Goal: Information Seeking & Learning: Learn about a topic

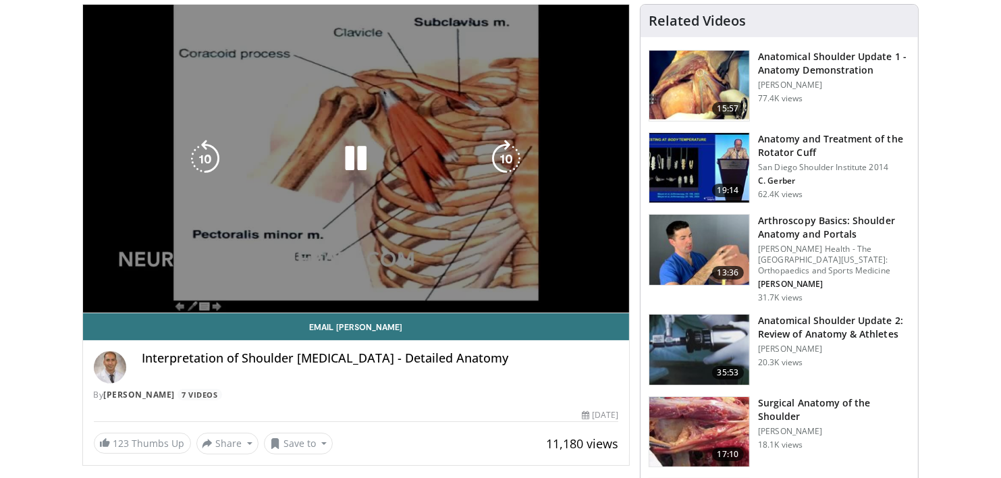
scroll to position [103, 0]
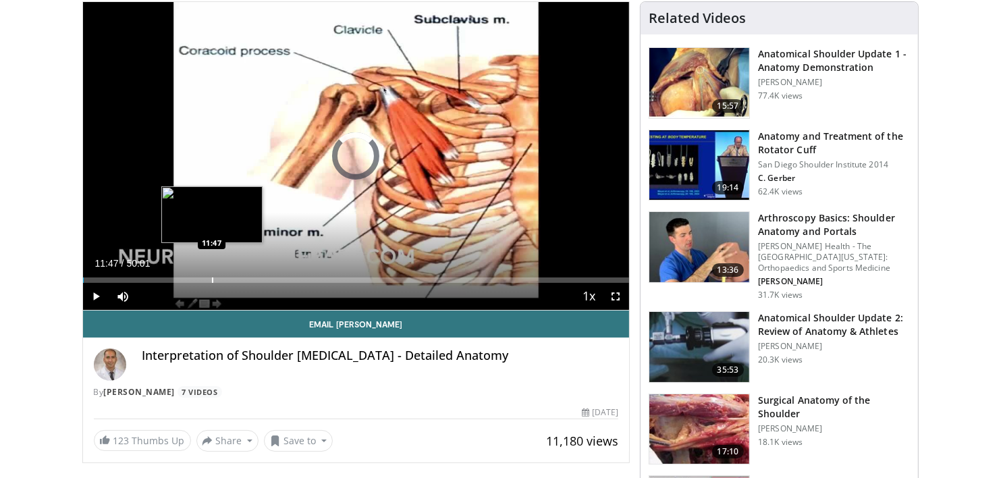
click at [212, 279] on div "Progress Bar" at bounding box center [212, 279] width 1 height 5
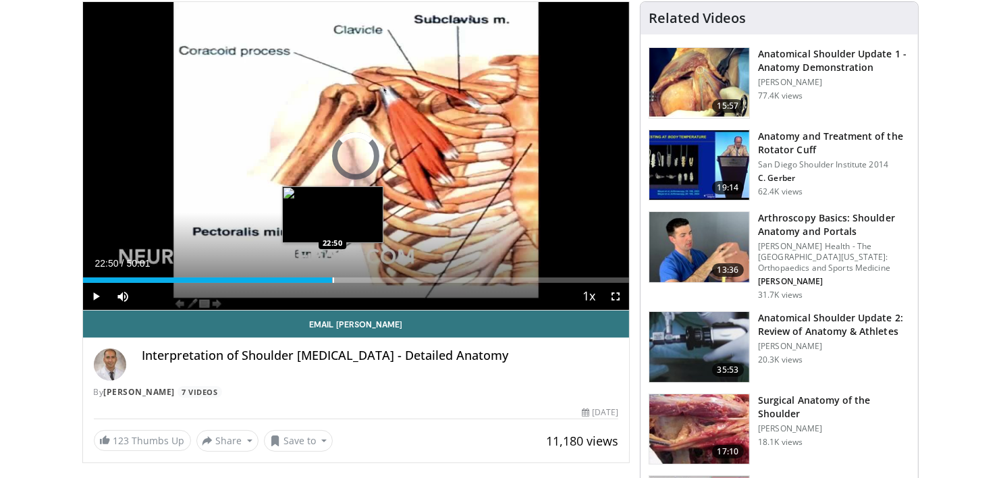
click at [333, 277] on div "Progress Bar" at bounding box center [333, 279] width 1 height 5
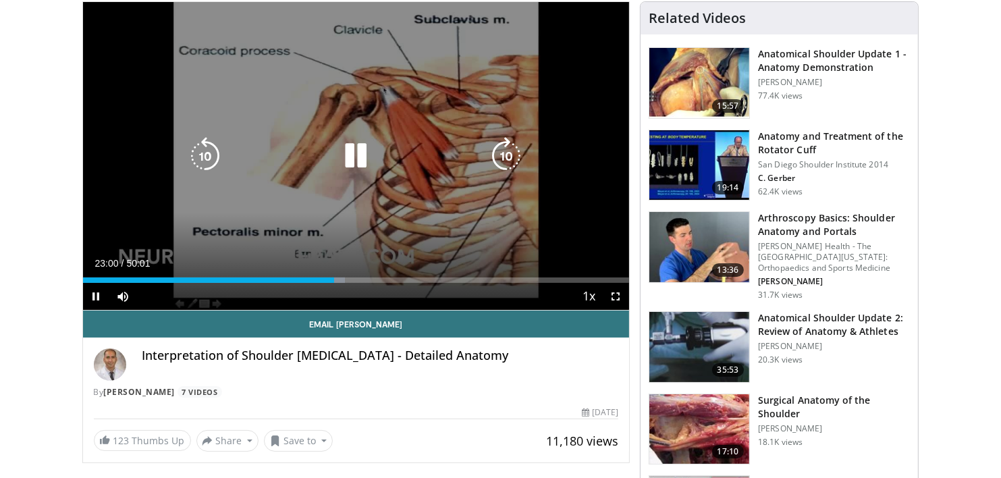
click at [362, 161] on icon "Video Player" at bounding box center [356, 156] width 38 height 38
click at [349, 157] on icon "Video Player" at bounding box center [356, 156] width 38 height 38
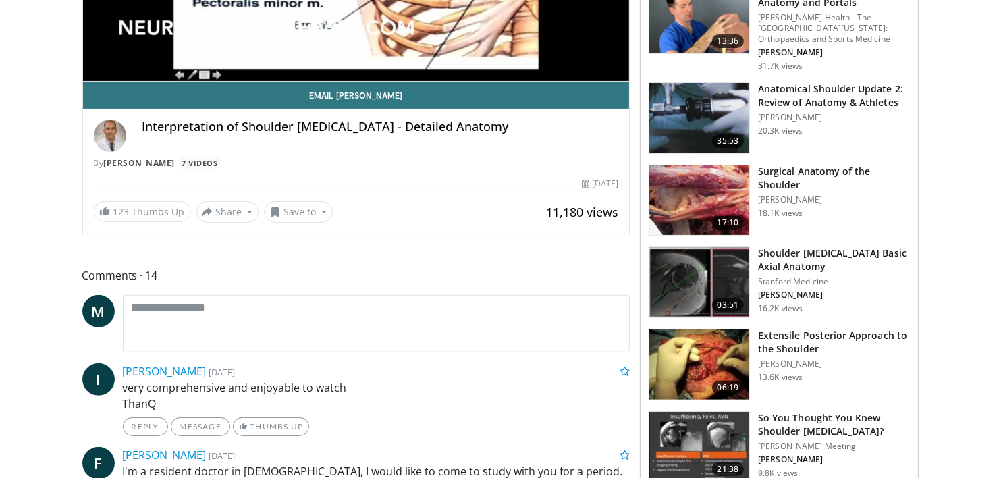
scroll to position [333, 0]
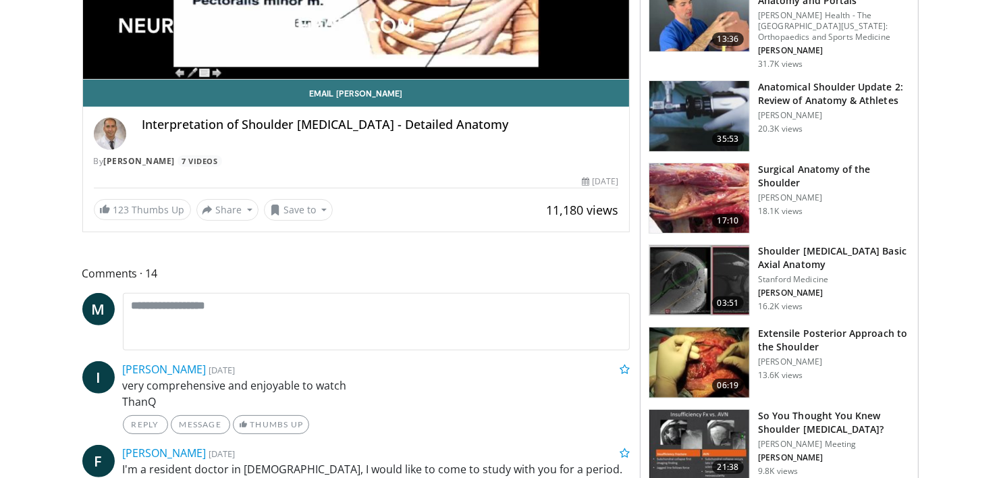
click at [690, 279] on img at bounding box center [699, 280] width 100 height 70
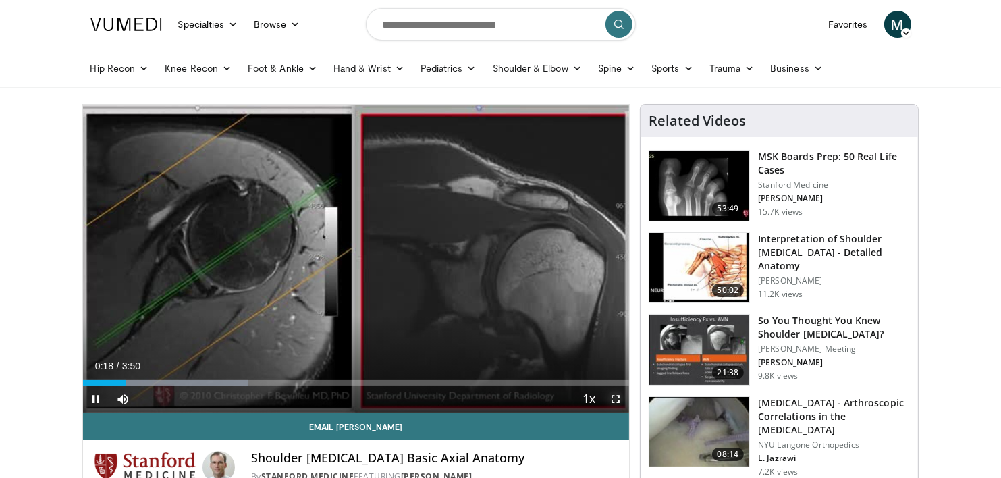
click at [616, 398] on span "Video Player" at bounding box center [615, 398] width 27 height 27
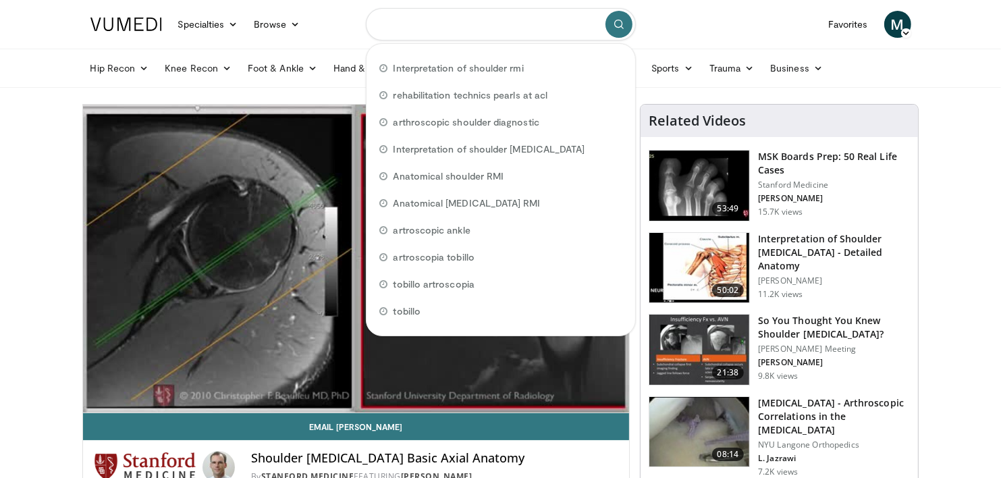
click at [534, 24] on input "Search topics, interventions" at bounding box center [501, 24] width 270 height 32
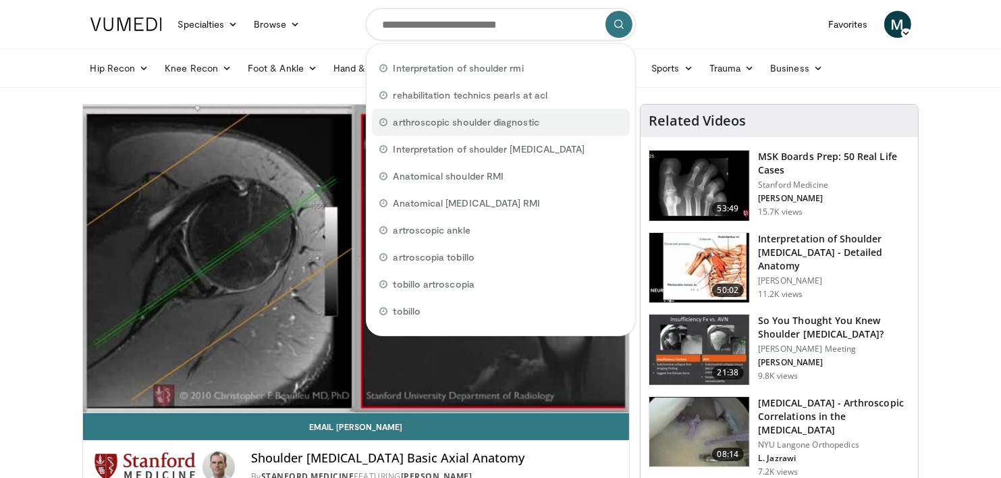
click at [464, 120] on span "arthroscopic shoulder diagnostic" at bounding box center [466, 121] width 146 height 13
type input "**********"
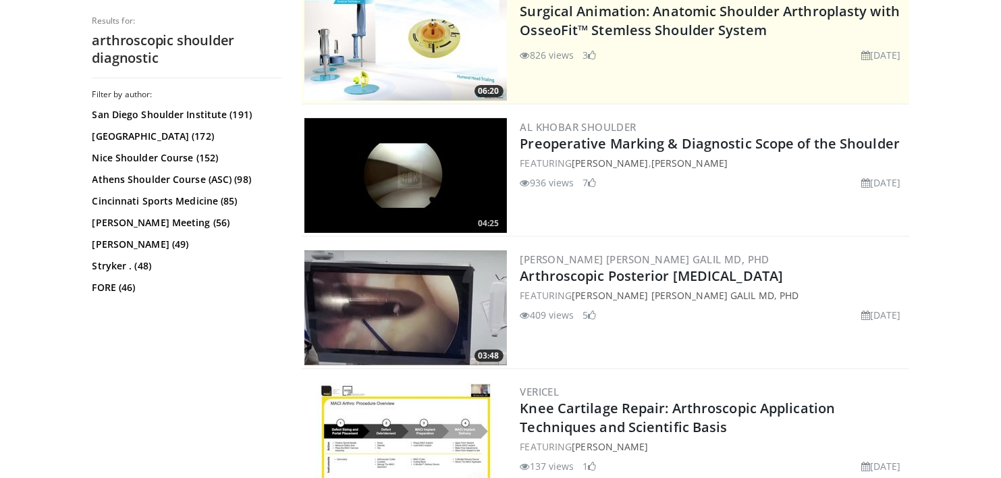
scroll to position [301, 0]
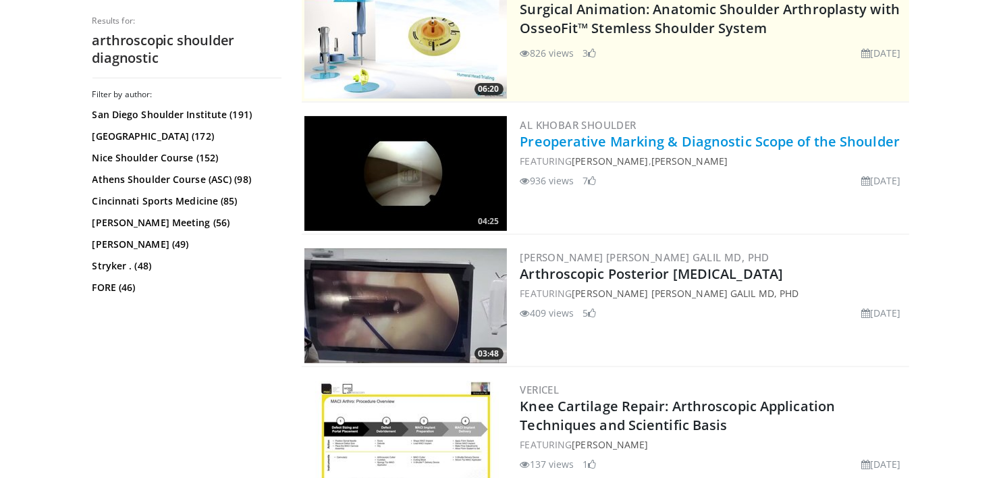
click at [586, 137] on link "Preoperative Marking & Diagnostic Scope of the Shoulder" at bounding box center [710, 141] width 380 height 18
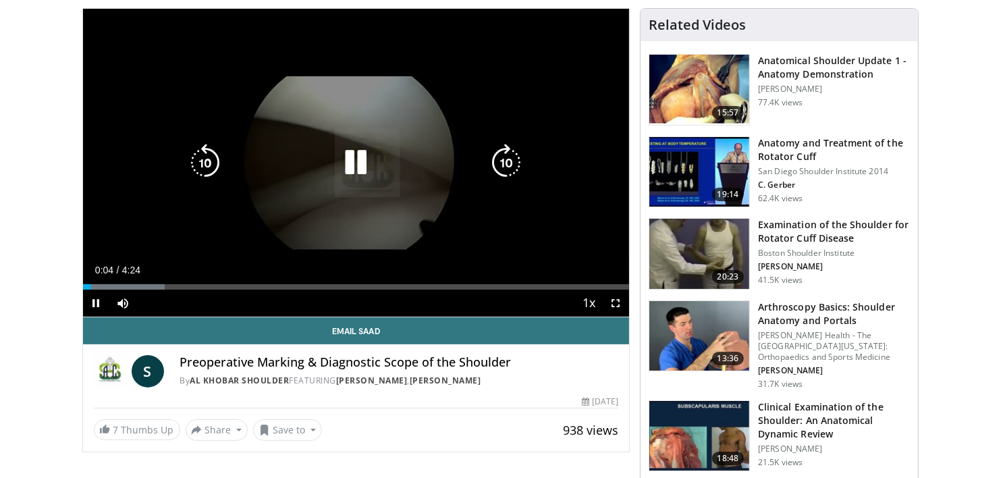
scroll to position [82, 0]
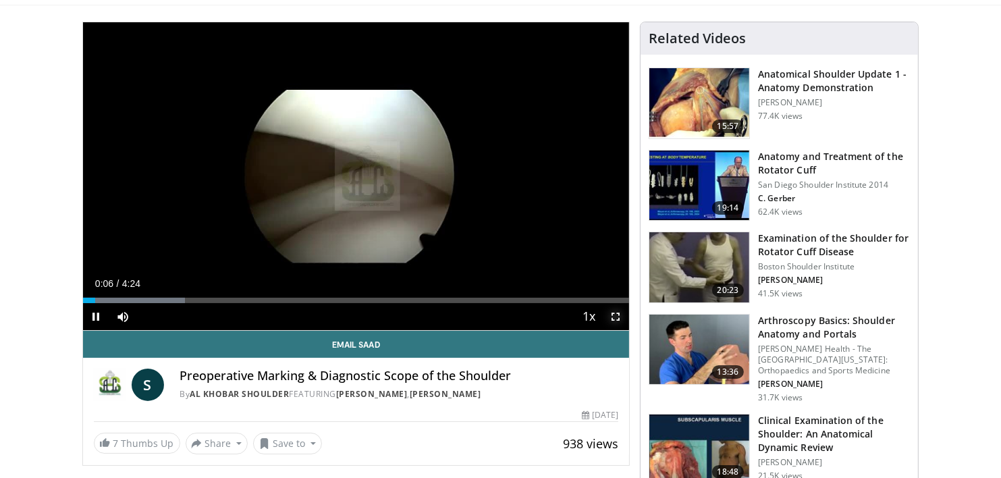
click at [613, 316] on span "Video Player" at bounding box center [615, 316] width 27 height 27
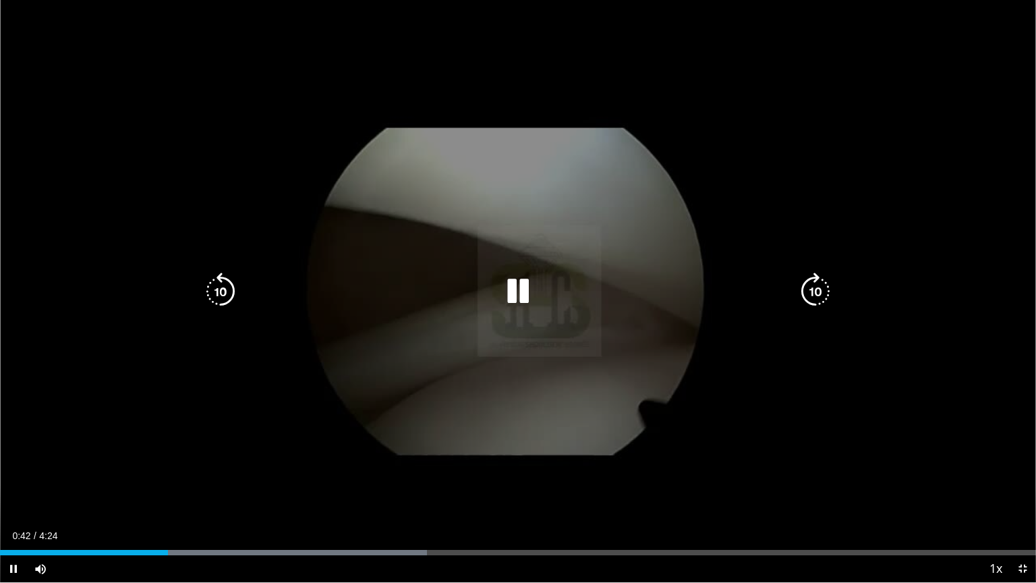
click at [518, 291] on icon "Video Player" at bounding box center [518, 292] width 38 height 38
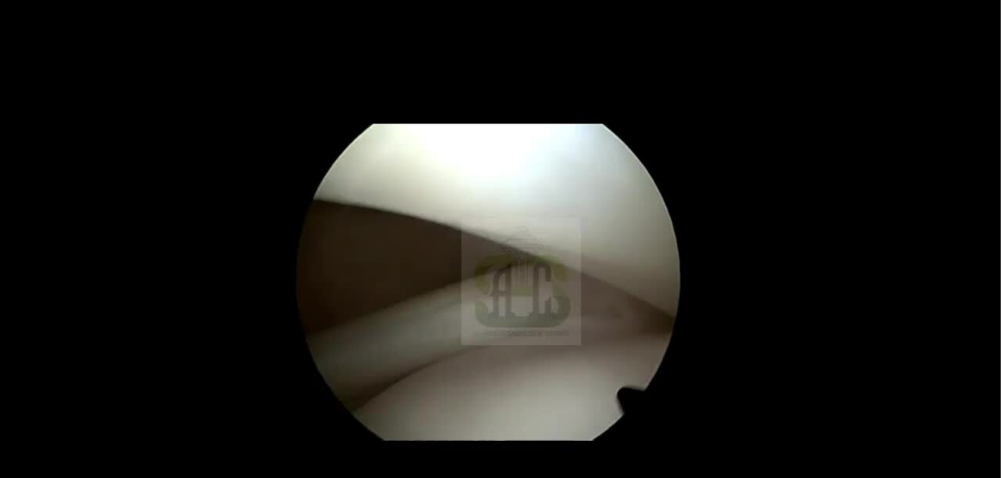
scroll to position [974, 0]
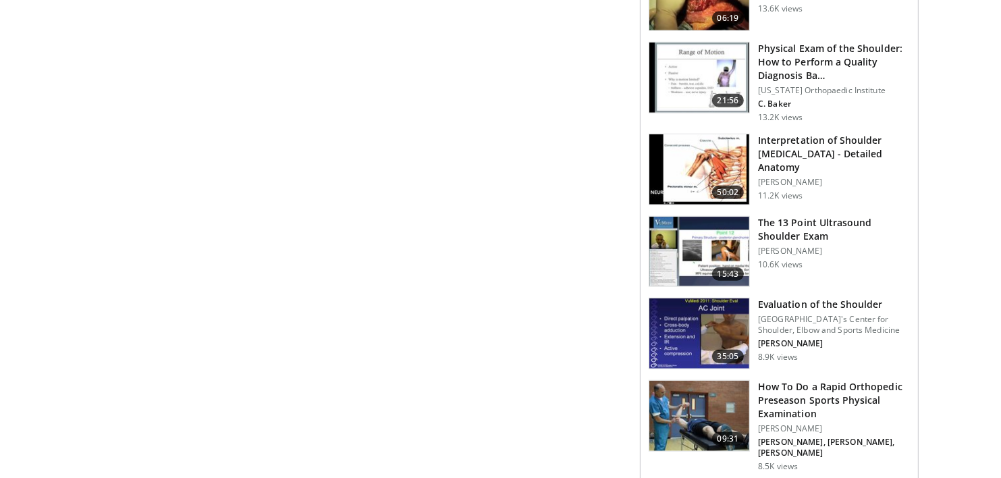
click at [680, 167] on img at bounding box center [699, 169] width 100 height 70
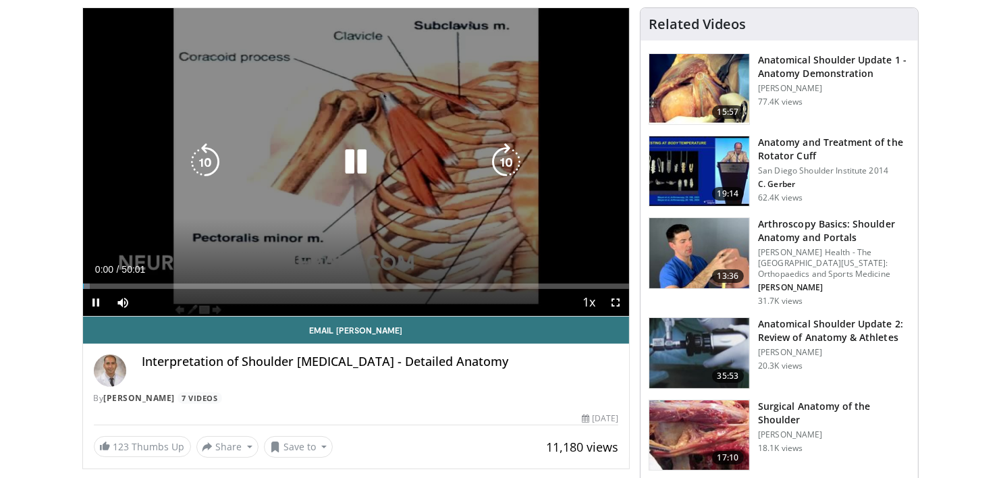
scroll to position [229, 0]
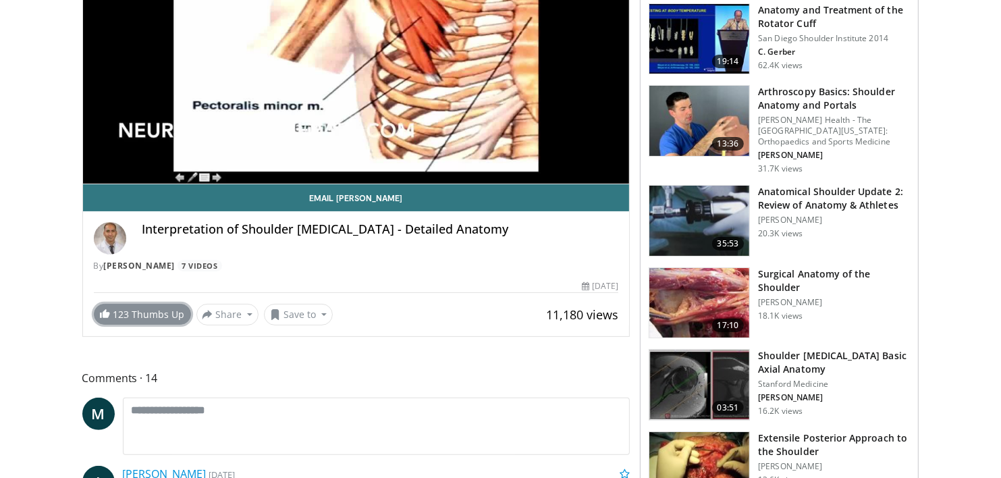
click at [146, 312] on link "123 Thumbs Up" at bounding box center [142, 314] width 97 height 21
click at [294, 310] on button "Save to" at bounding box center [298, 315] width 69 height 22
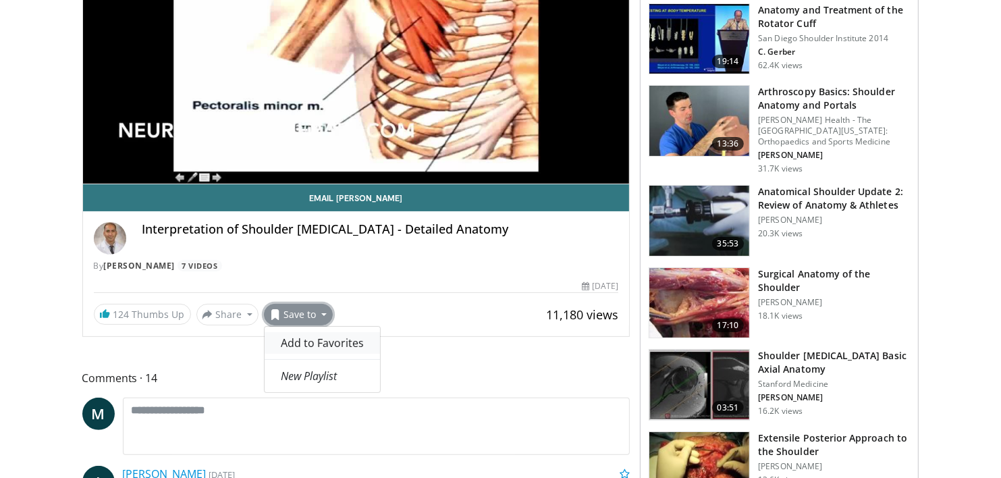
click at [324, 347] on span "Add to Favorites" at bounding box center [322, 342] width 83 height 15
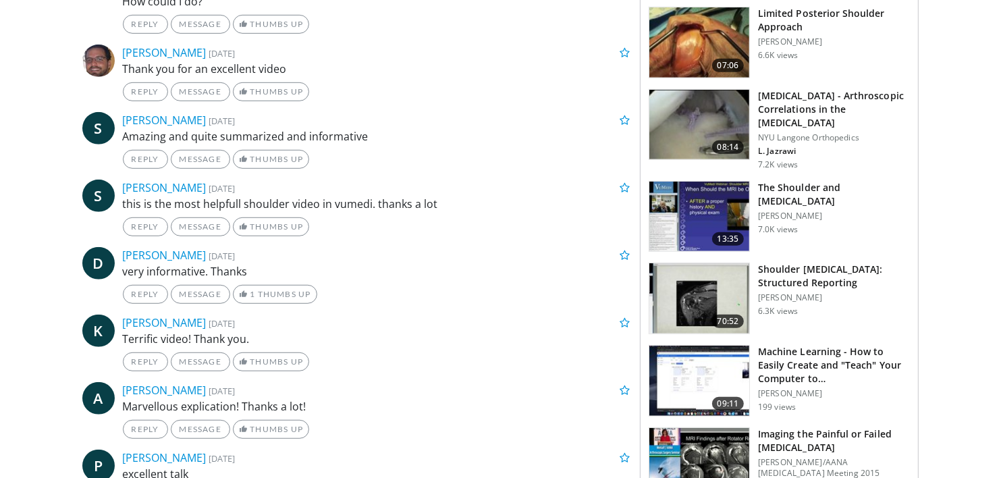
scroll to position [820, 0]
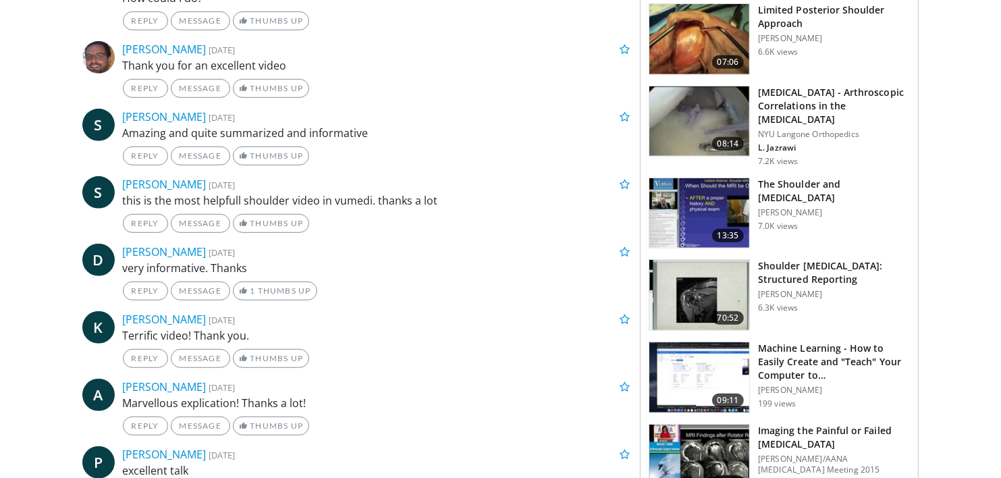
click at [695, 206] on img at bounding box center [699, 213] width 100 height 70
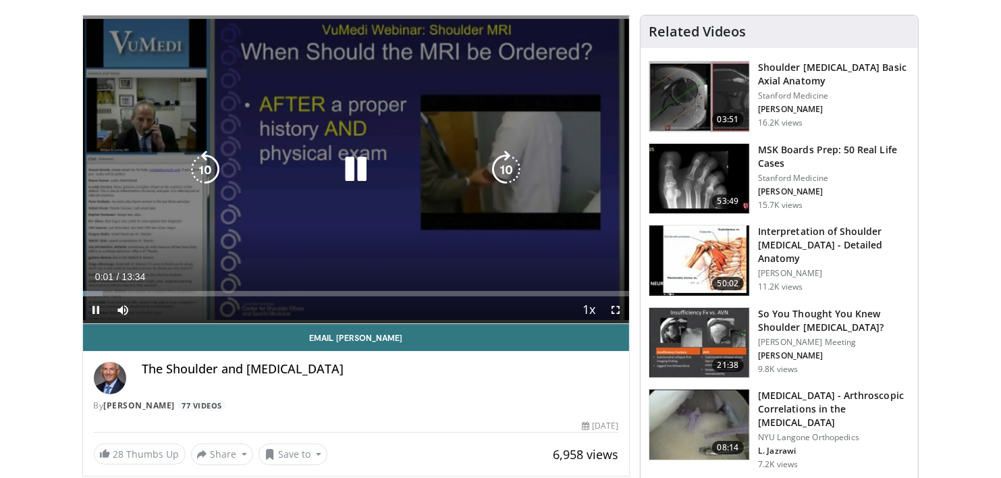
scroll to position [94, 0]
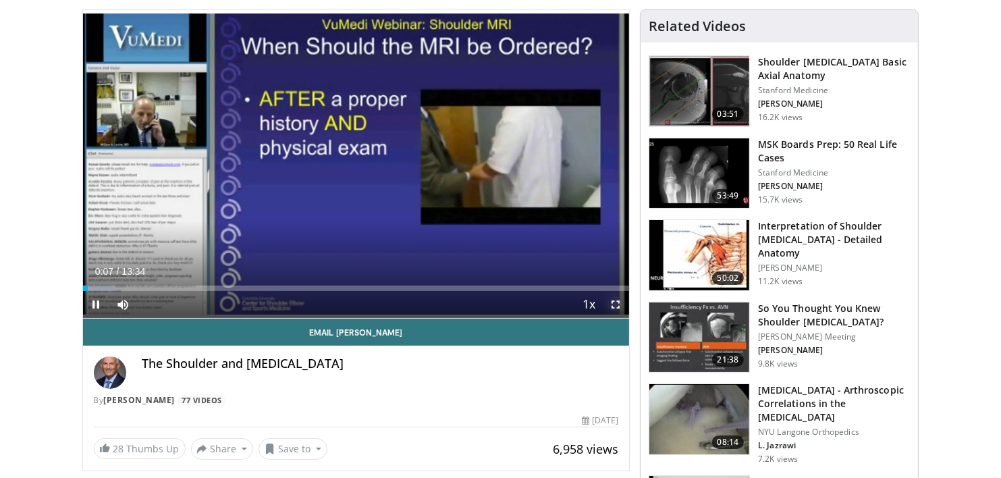
click at [615, 303] on span "Video Player" at bounding box center [615, 304] width 27 height 27
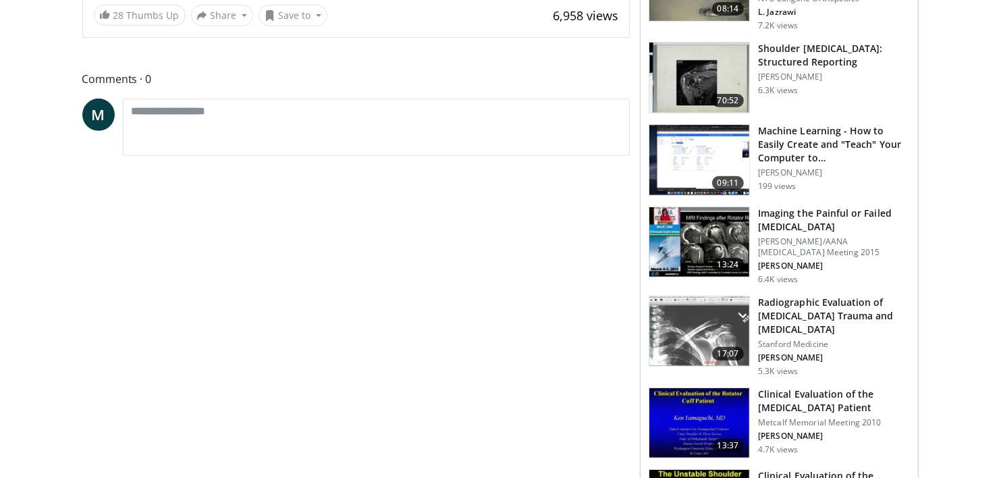
scroll to position [529, 0]
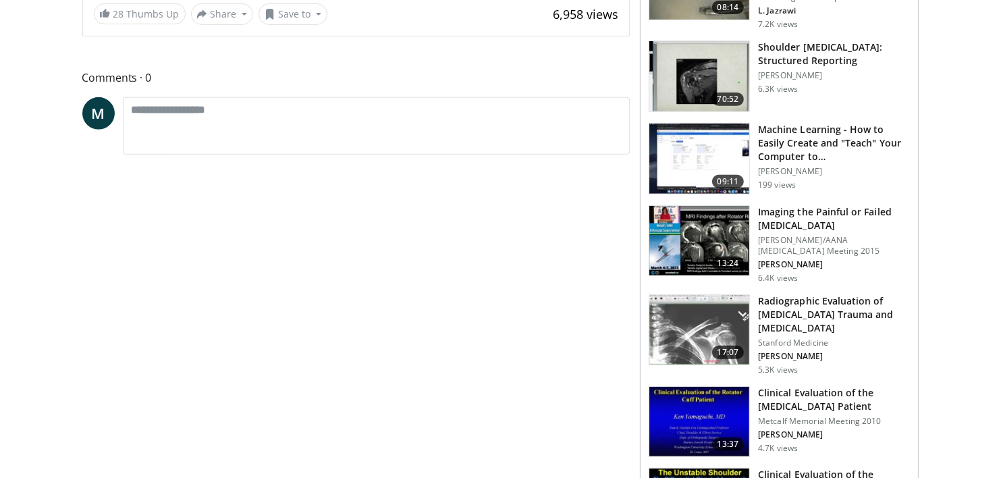
click at [804, 210] on h3 "Imaging the Painful or Failed [MEDICAL_DATA]" at bounding box center [834, 218] width 152 height 27
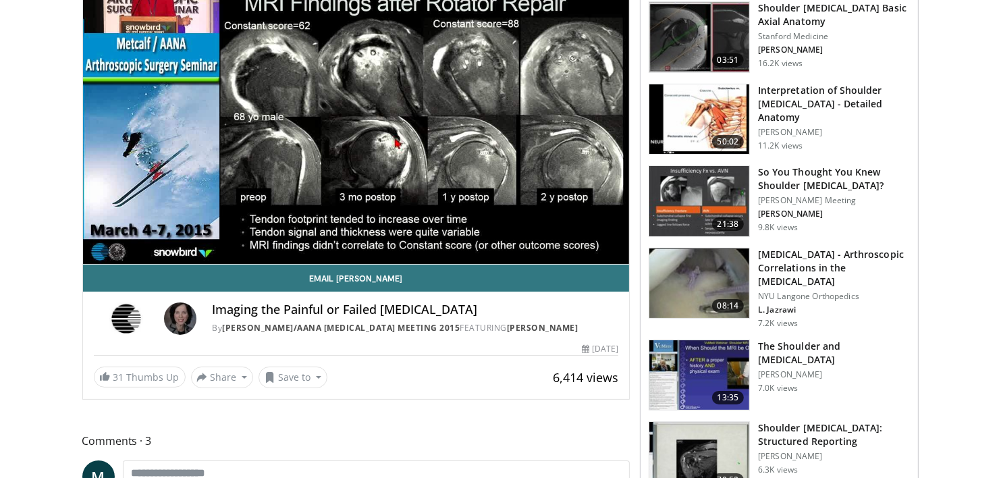
scroll to position [148, 0]
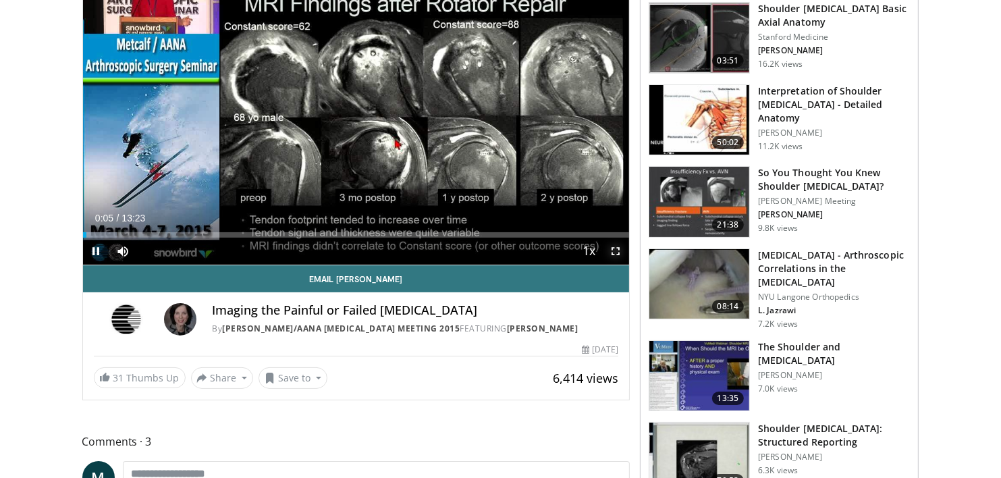
click at [616, 247] on span "Video Player" at bounding box center [615, 250] width 27 height 27
